Goal: Check status: Check status

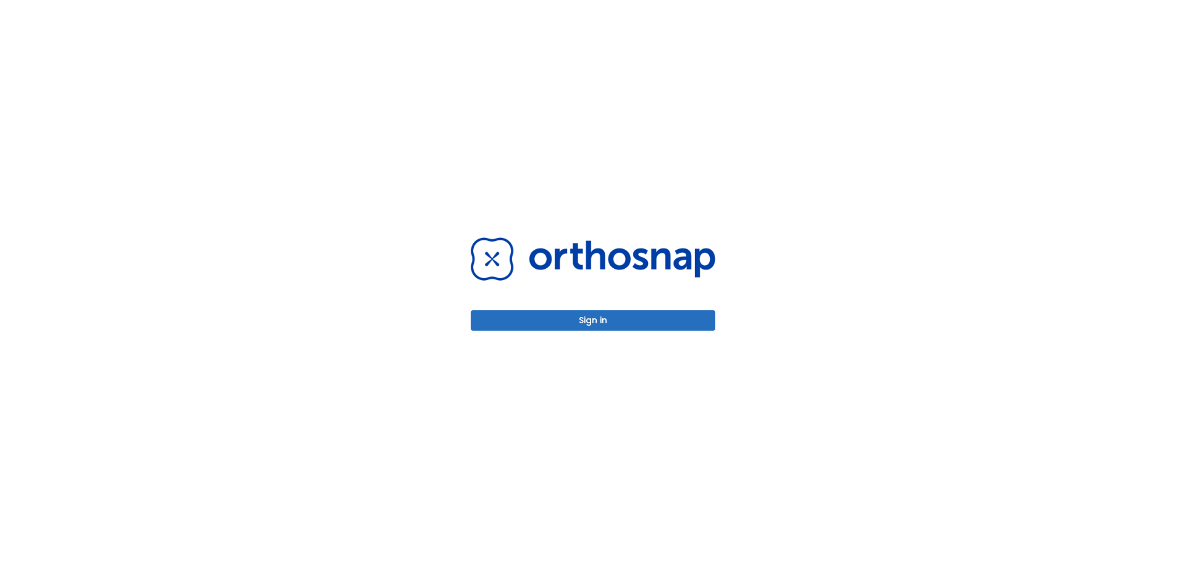
click at [656, 313] on button "Sign in" at bounding box center [593, 320] width 245 height 20
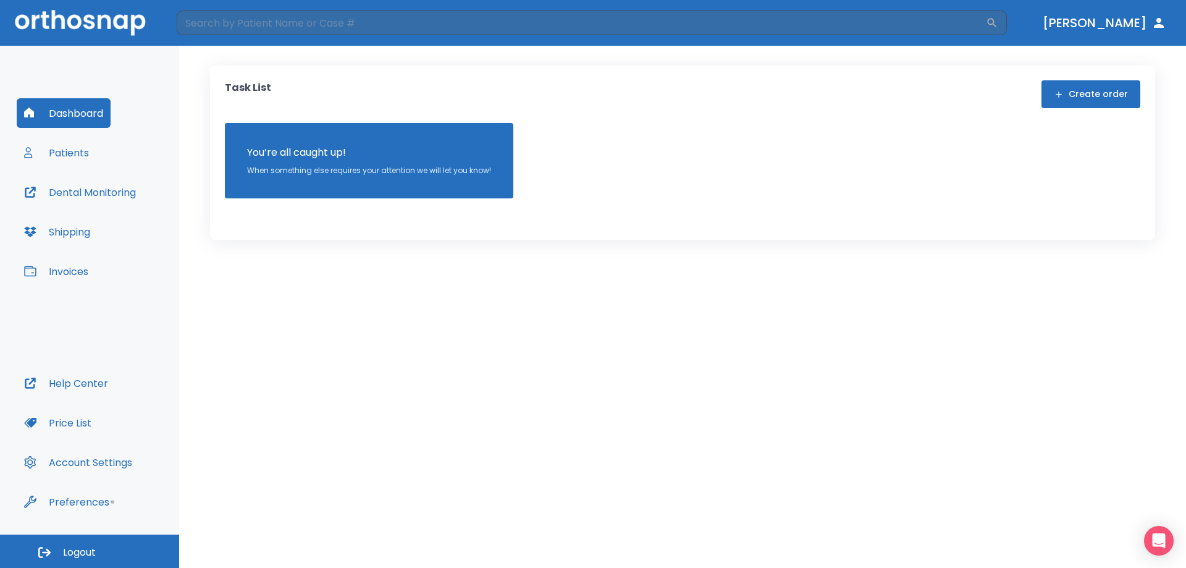
click at [70, 160] on button "Patients" at bounding box center [57, 153] width 80 height 30
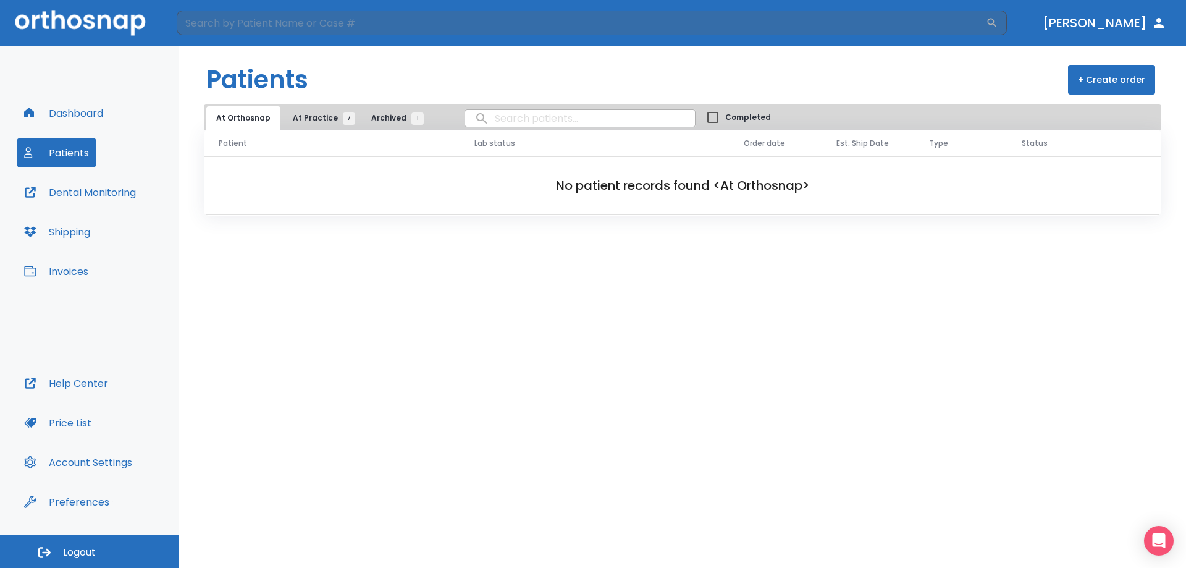
click at [317, 122] on span "At Practice 7" at bounding box center [321, 117] width 56 height 11
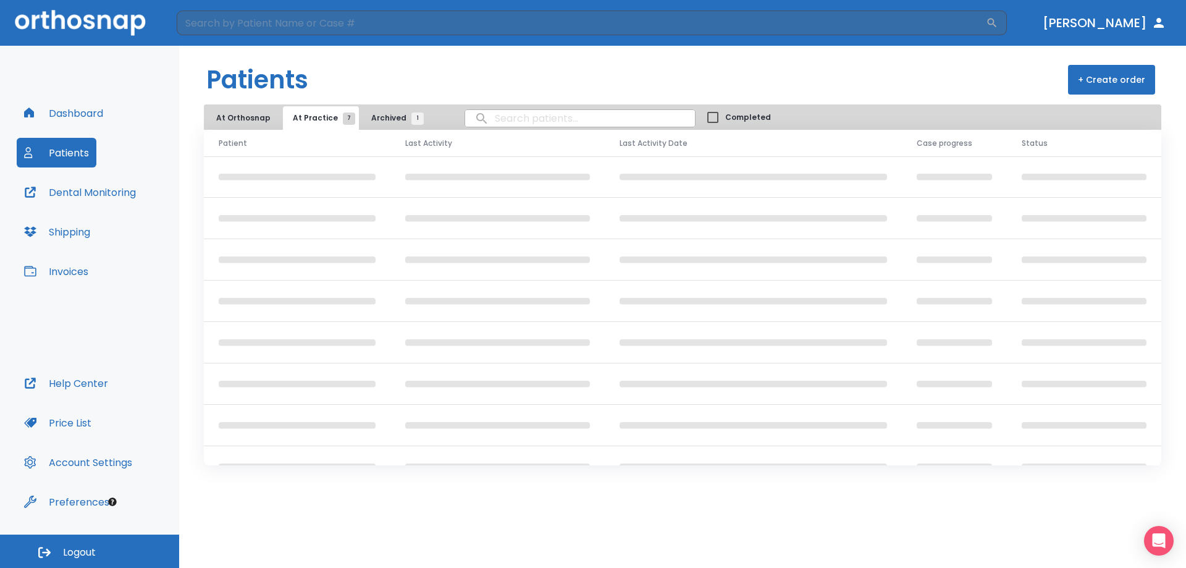
click at [392, 120] on span "Archived 1" at bounding box center [394, 117] width 46 height 11
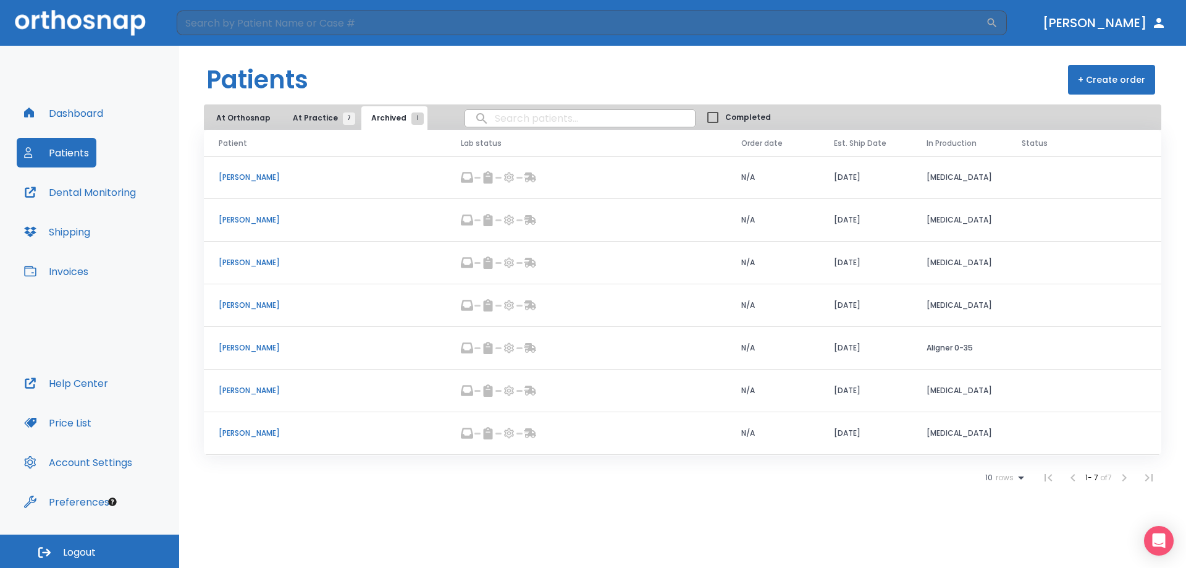
click at [327, 120] on span "At Practice 7" at bounding box center [321, 117] width 56 height 11
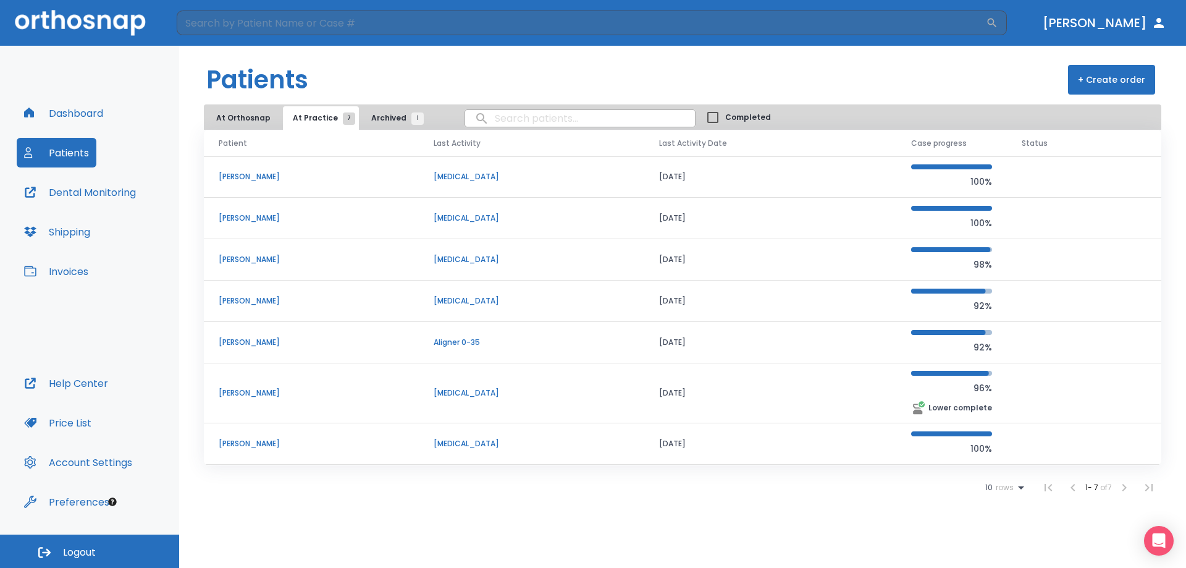
click at [244, 442] on p "[PERSON_NAME]" at bounding box center [311, 443] width 185 height 11
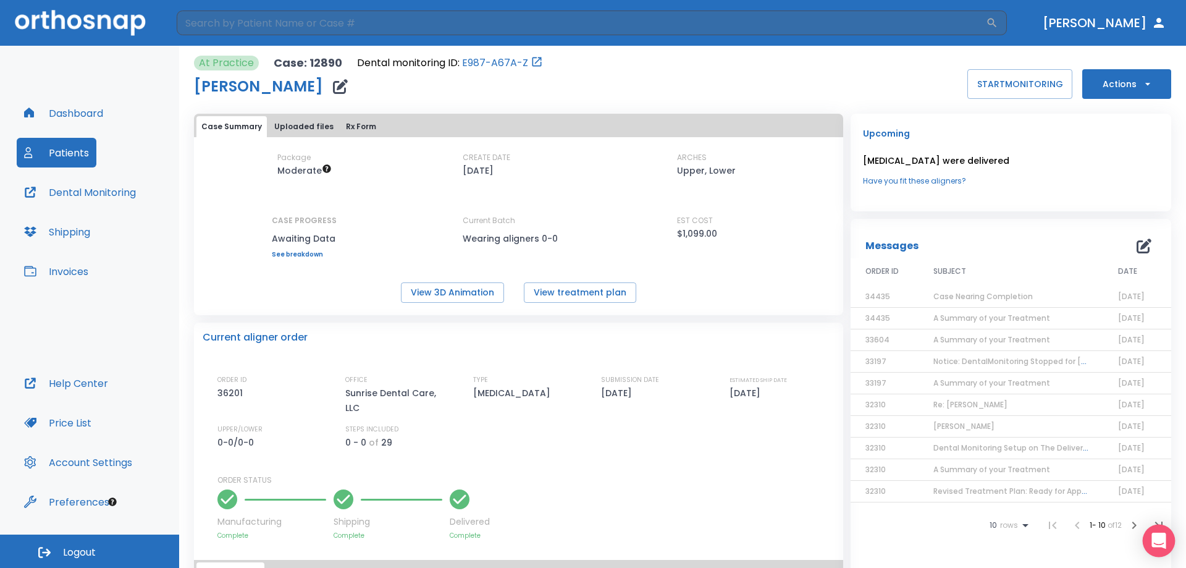
click at [1156, 545] on icon "Open Intercom Messenger" at bounding box center [1158, 540] width 14 height 16
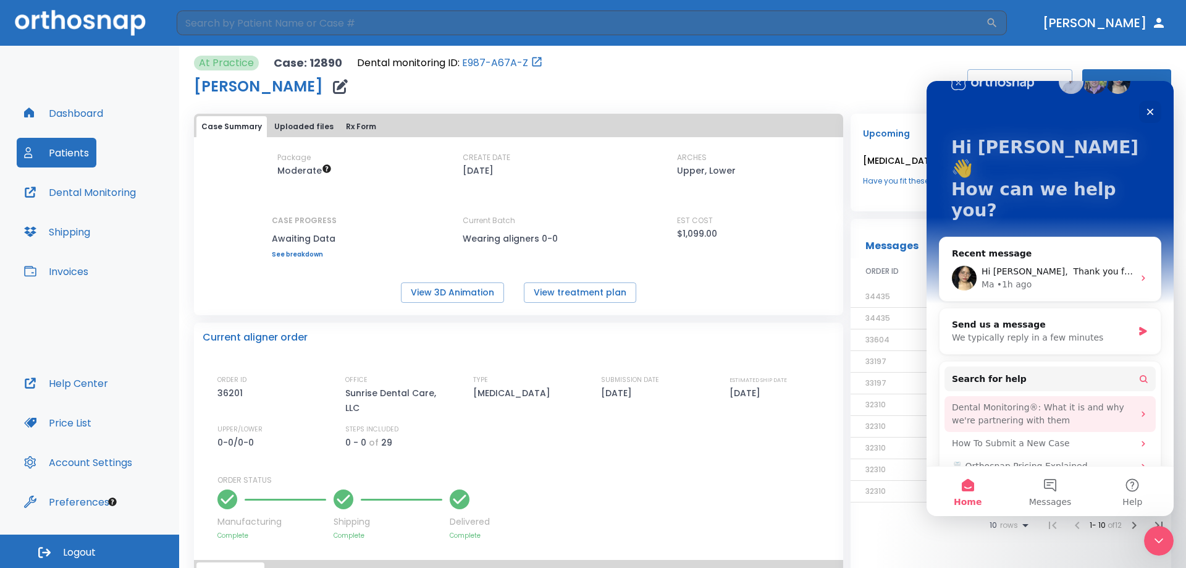
scroll to position [49, 0]
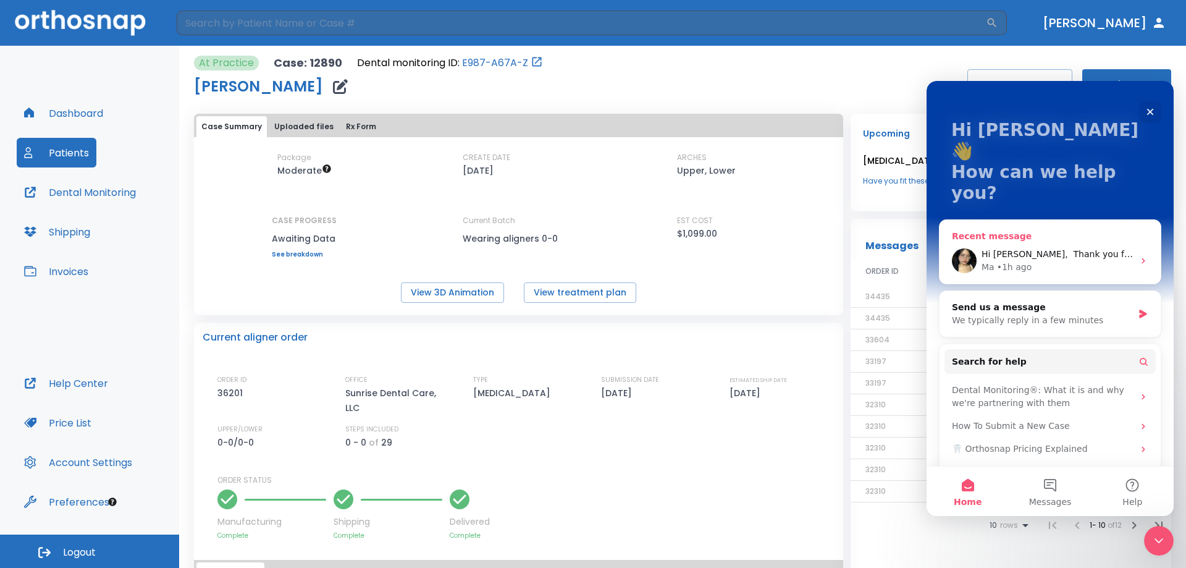
click at [1074, 261] on div "Ma • 1h ago" at bounding box center [1057, 267] width 152 height 13
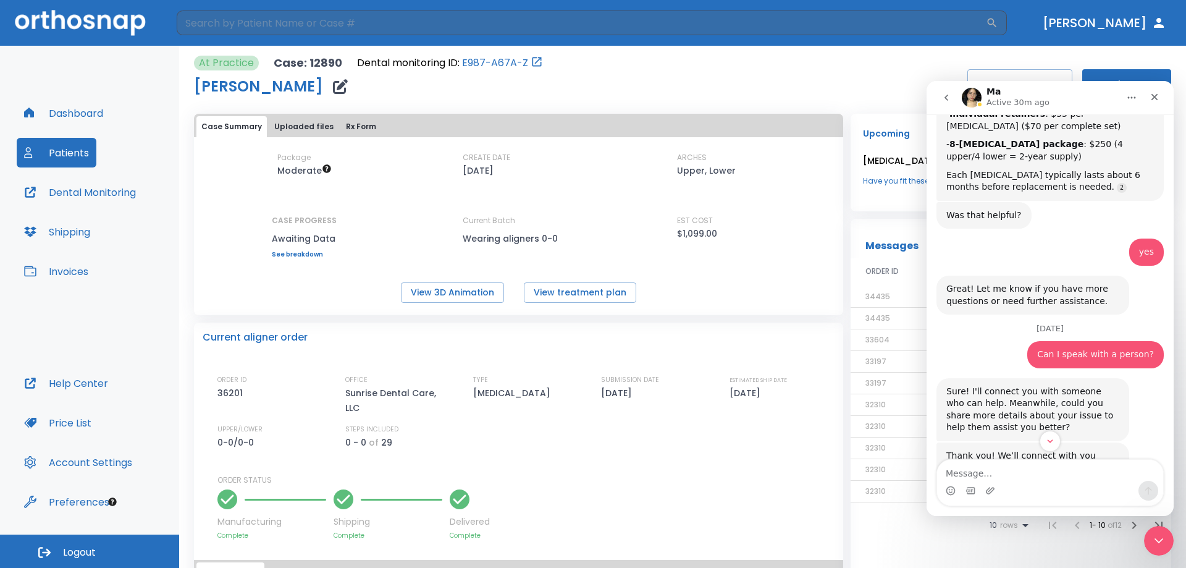
scroll to position [4, 0]
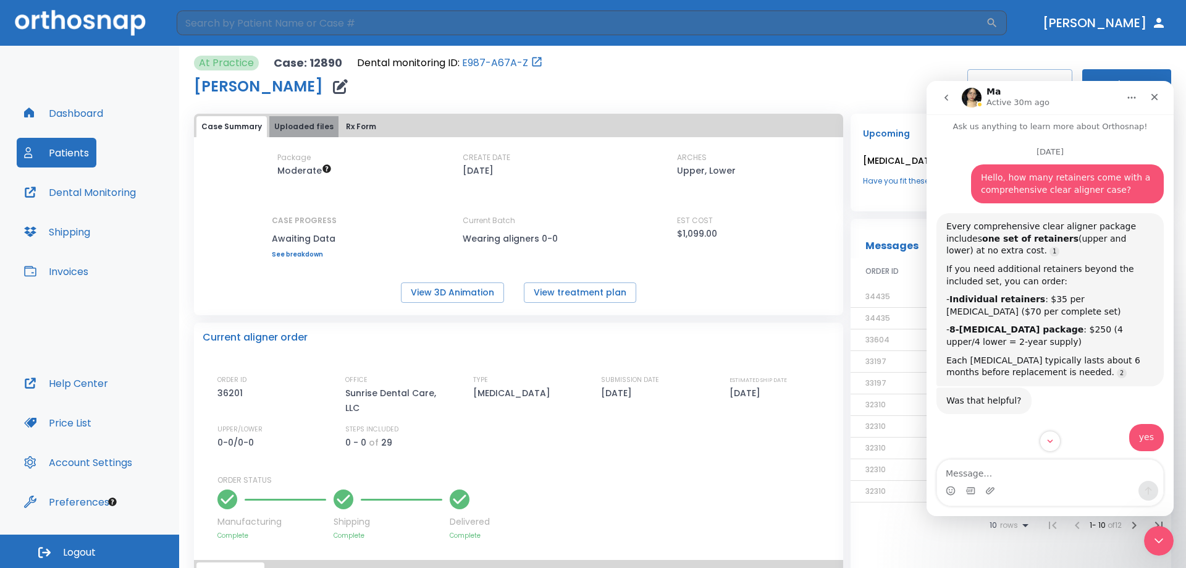
click at [304, 136] on button "Uploaded files" at bounding box center [303, 126] width 69 height 21
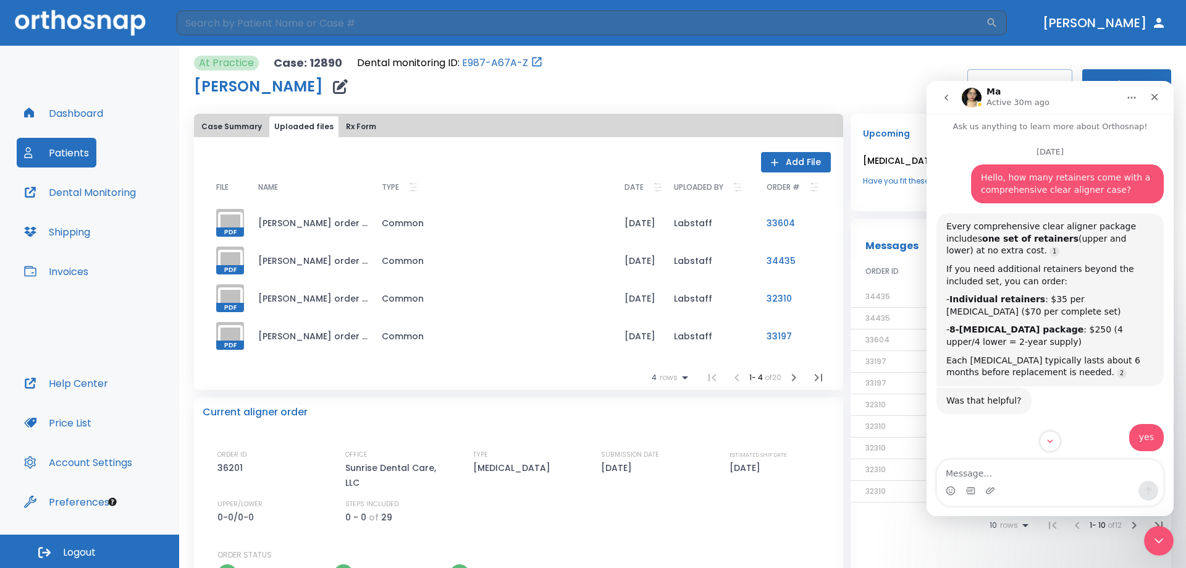
click at [362, 125] on button "Rx Form" at bounding box center [361, 126] width 40 height 21
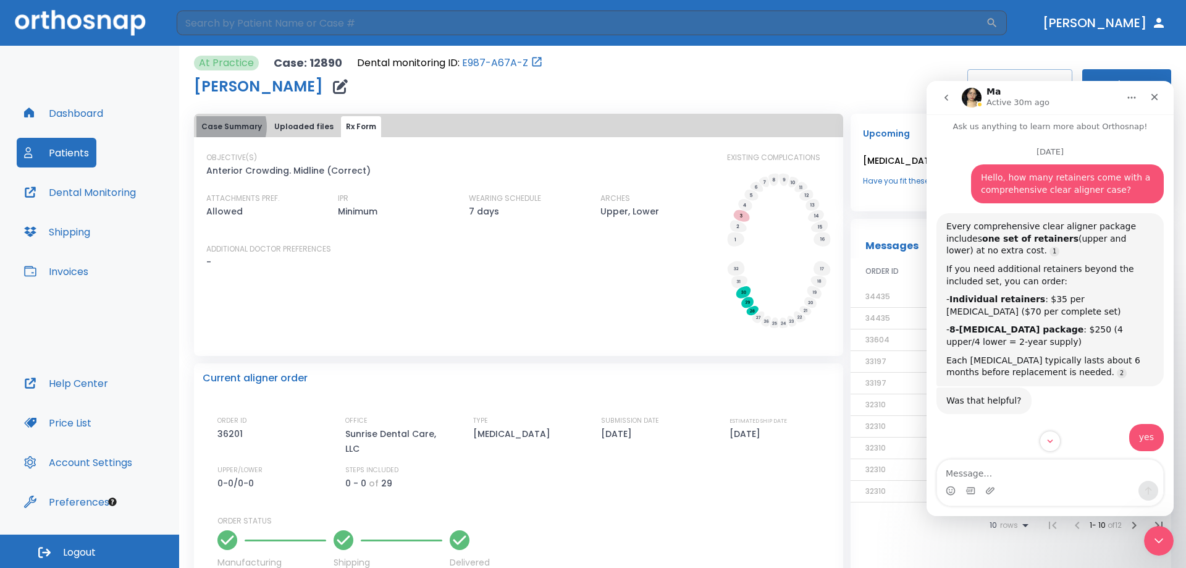
click at [225, 127] on button "Case Summary" at bounding box center [231, 126] width 70 height 21
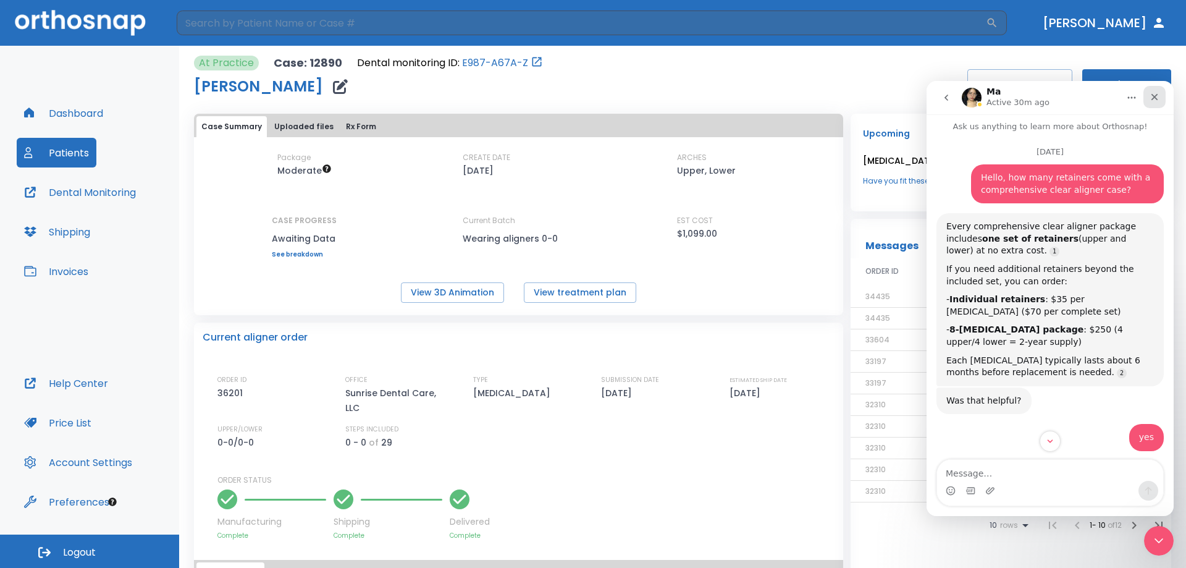
click at [1151, 96] on icon "Close" at bounding box center [1155, 97] width 10 height 10
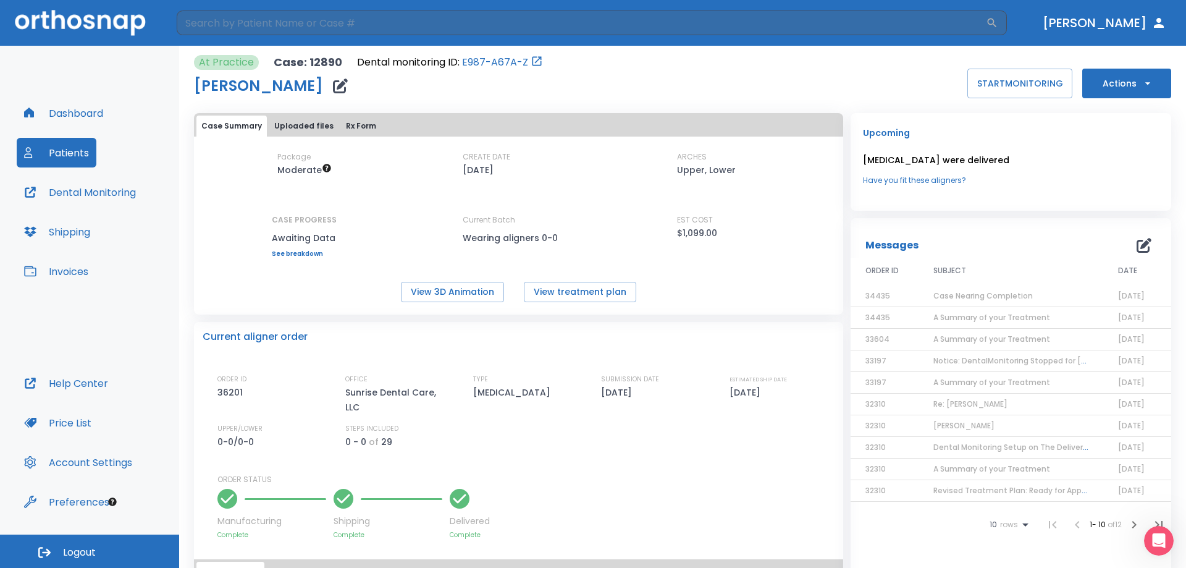
scroll to position [0, 0]
click at [697, 168] on p "Upper, Lower" at bounding box center [706, 170] width 59 height 15
click at [296, 127] on button "Uploaded files" at bounding box center [303, 126] width 69 height 21
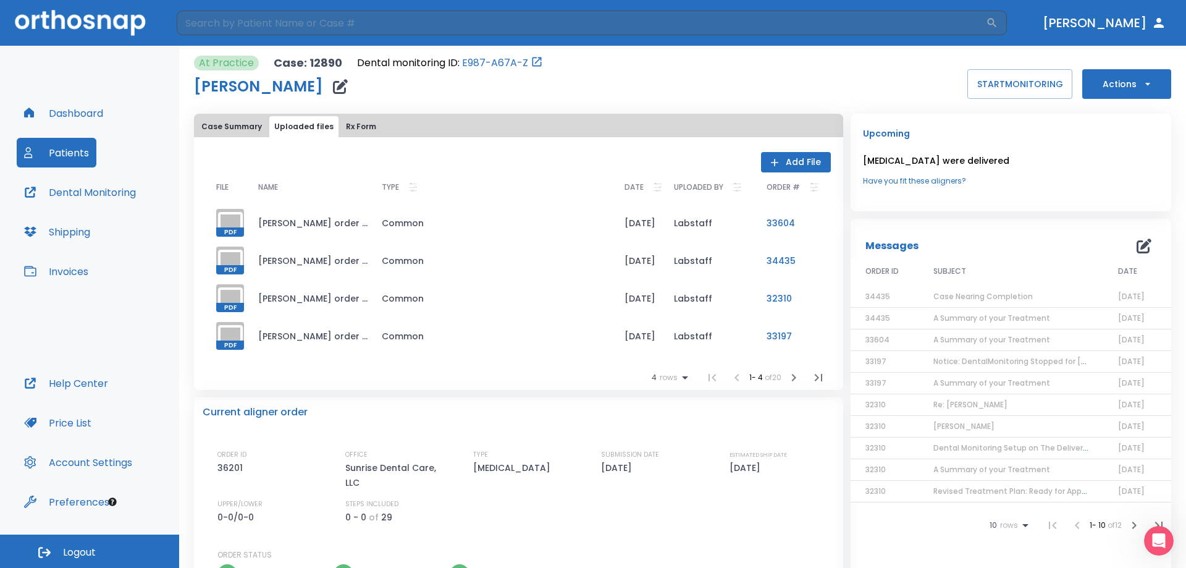
click at [352, 126] on button "Rx Form" at bounding box center [361, 126] width 40 height 21
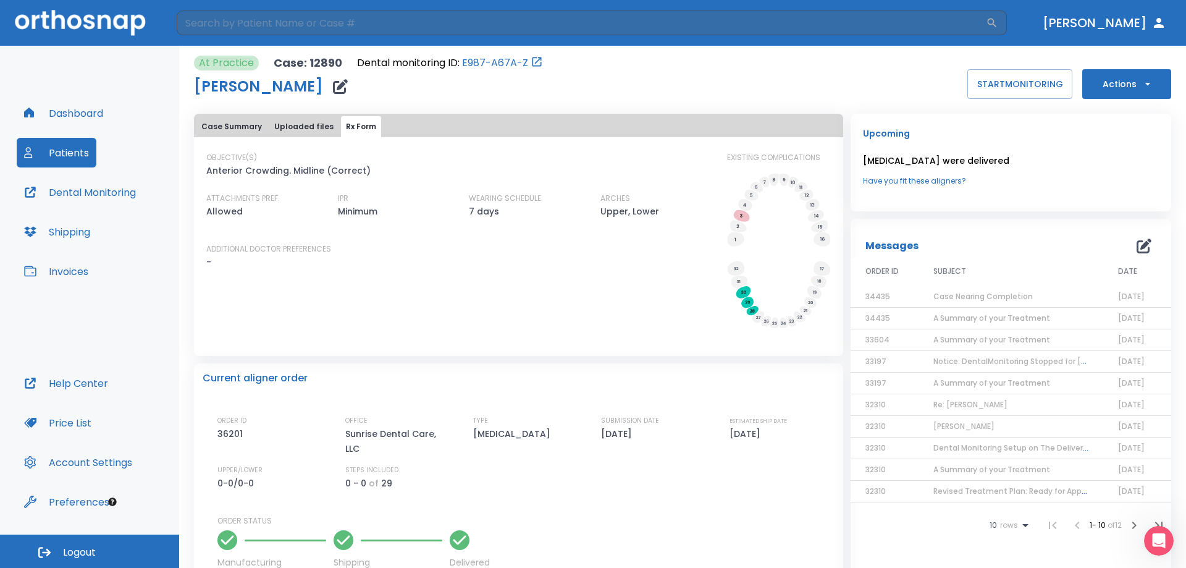
click at [246, 127] on button "Case Summary" at bounding box center [231, 126] width 70 height 21
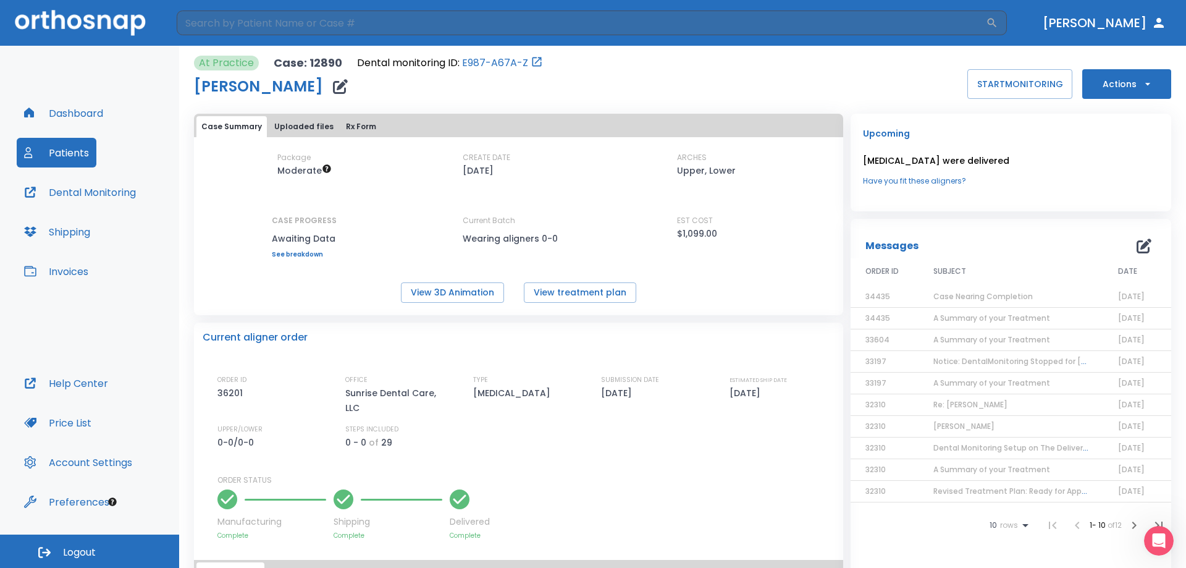
click at [321, 135] on button "Uploaded files" at bounding box center [303, 126] width 69 height 21
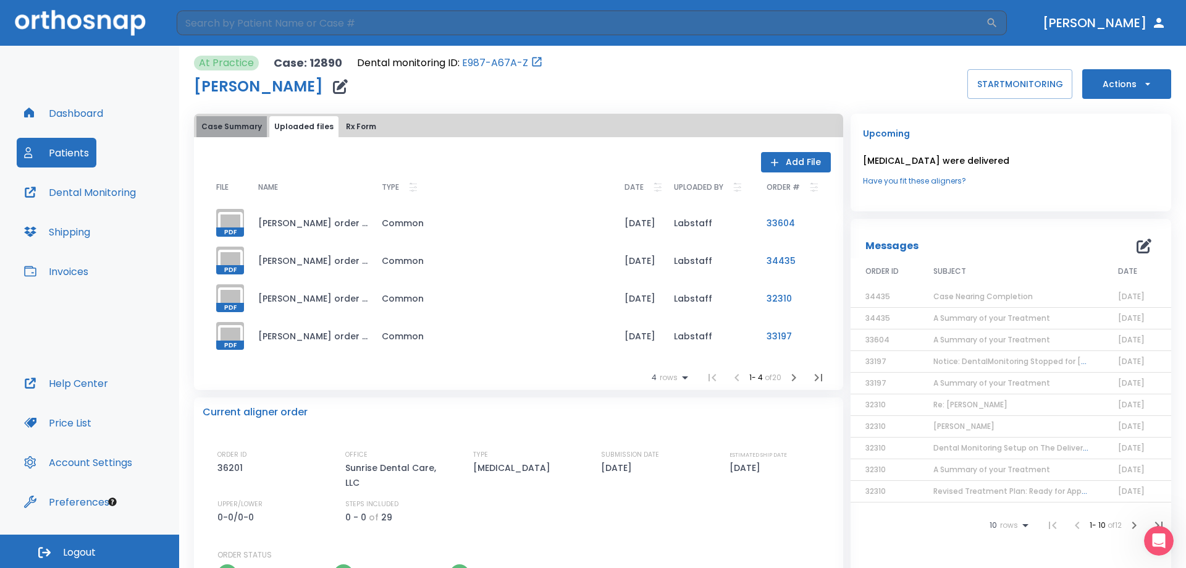
click at [248, 128] on button "Case Summary" at bounding box center [231, 126] width 70 height 21
